Goal: Task Accomplishment & Management: Manage account settings

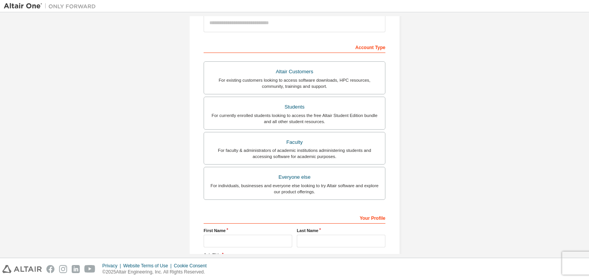
scroll to position [120, 0]
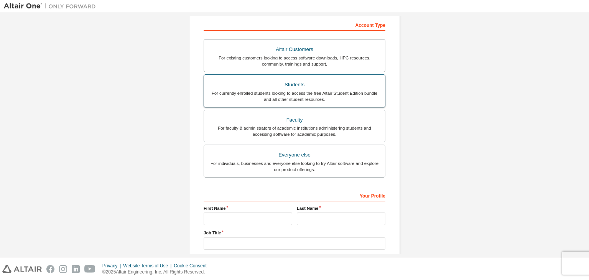
click at [308, 94] on div "For currently enrolled students looking to access the free Altair Student Editi…" at bounding box center [295, 96] width 172 height 12
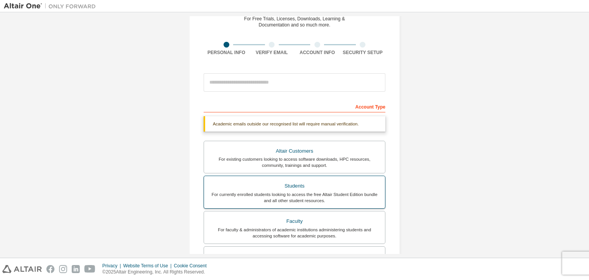
scroll to position [0, 0]
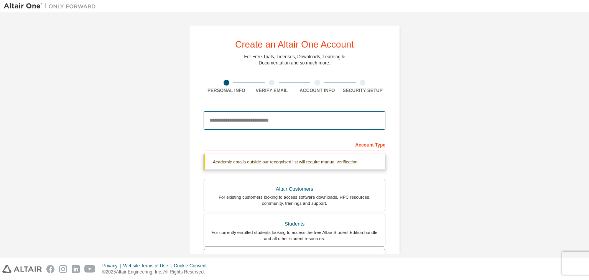
click at [267, 122] on input "email" at bounding box center [295, 120] width 182 height 18
type input "**********"
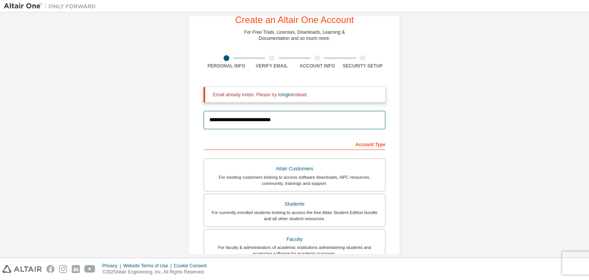
scroll to position [17, 0]
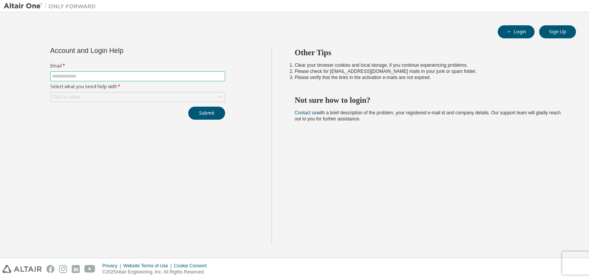
click at [110, 75] on input "text" at bounding box center [137, 76] width 171 height 6
type input "**********"
click at [89, 96] on div "Click to select" at bounding box center [138, 96] width 174 height 9
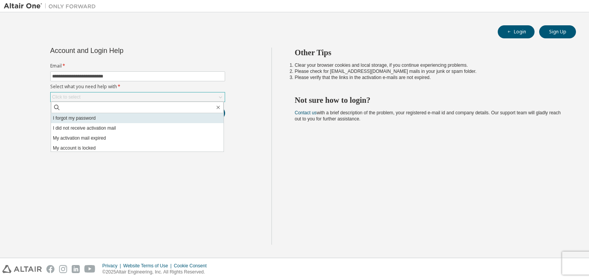
click at [81, 117] on li "I forgot my password" at bounding box center [137, 118] width 173 height 10
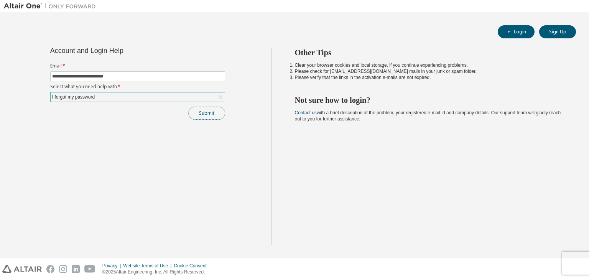
click at [199, 110] on button "Submit" at bounding box center [206, 113] width 37 height 13
